Goal: Task Accomplishment & Management: Use online tool/utility

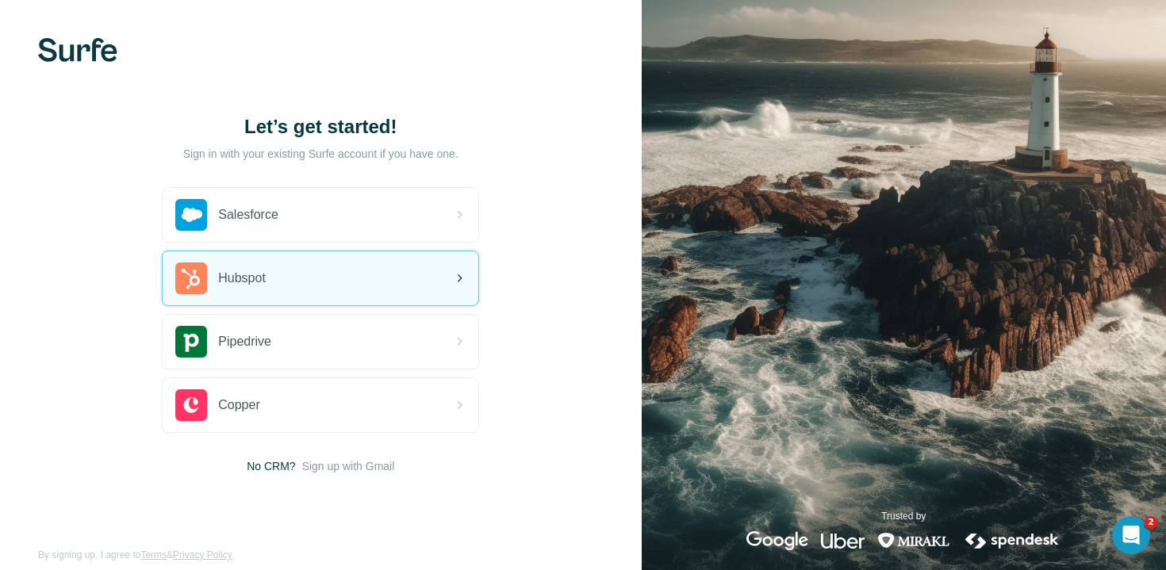
click at [347, 283] on div "Hubspot" at bounding box center [321, 278] width 316 height 54
